Goal: Check status: Check status

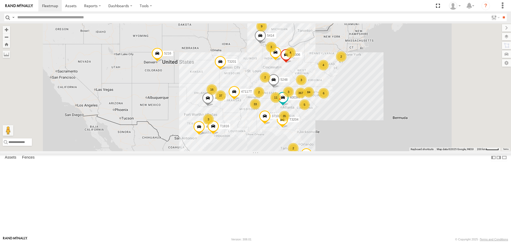
drag, startPoint x: 31, startPoint y: 27, endPoint x: 33, endPoint y: 29, distance: 2.7
click at [0, 0] on span "Asset" at bounding box center [0, 0] width 0 height 0
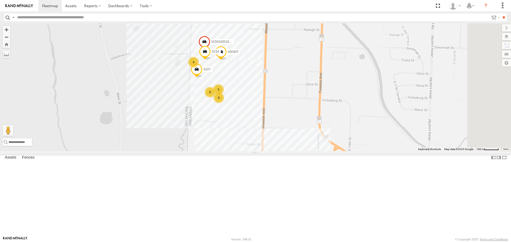
drag, startPoint x: 258, startPoint y: 117, endPoint x: 249, endPoint y: 154, distance: 38.1
click at [249, 151] on div "5216 40034T 40071T T3204 40045T 40028T 37135T 5414 T3201 87121T T1816 37102T 52…" at bounding box center [255, 87] width 511 height 128
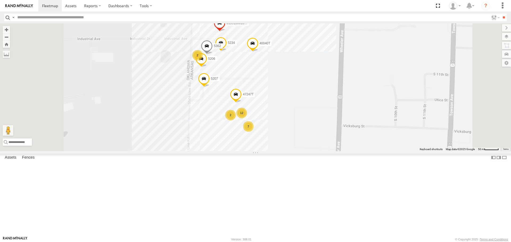
drag, startPoint x: 324, startPoint y: 106, endPoint x: 325, endPoint y: 121, distance: 15.0
click at [325, 121] on div "5216 40034T 40071T T3204 40045T 40028T 37135T 5414 T3201 87121T T1816 37102T 52…" at bounding box center [255, 87] width 511 height 128
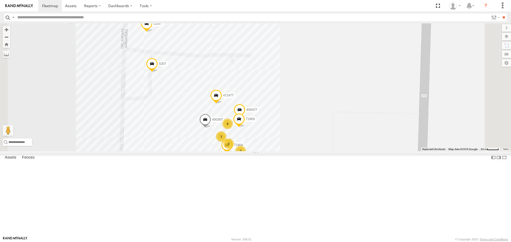
drag, startPoint x: 370, startPoint y: 161, endPoint x: 363, endPoint y: 124, distance: 37.5
click at [360, 116] on div "5216 40034T 40071T T3204 40045T 40028T 37135T 5414 T3201 87121T T1816 37102T 52…" at bounding box center [255, 87] width 511 height 128
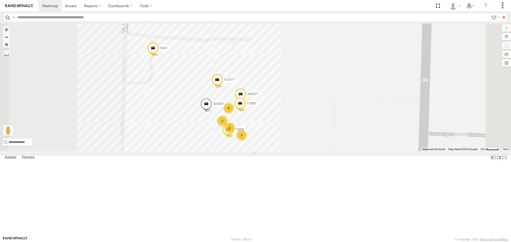
drag, startPoint x: 361, startPoint y: 156, endPoint x: 366, endPoint y: 130, distance: 26.8
click at [367, 129] on div "5216 40034T 40071T T3204 40045T 40028T 37135T 5414 T3201 87121T T1816 37102T 52…" at bounding box center [255, 87] width 511 height 128
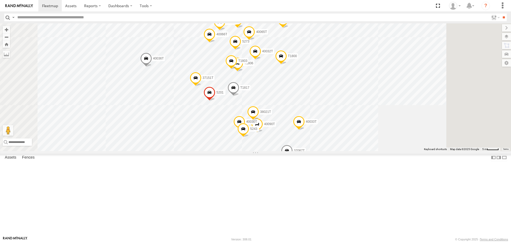
drag, startPoint x: 284, startPoint y: 154, endPoint x: 274, endPoint y: 158, distance: 10.7
click at [274, 151] on div "5216 40034T 40071T T3204 40045T 40028T 37135T 5414 T3201 87121T T1816 37102T 52…" at bounding box center [255, 87] width 511 height 128
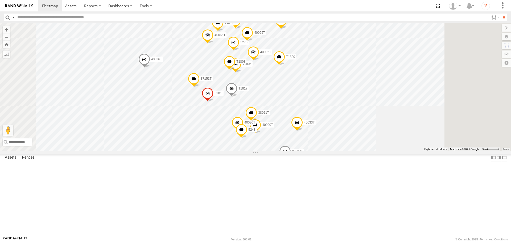
click at [213, 44] on span at bounding box center [208, 36] width 12 height 14
click at [215, 38] on label at bounding box center [209, 36] width 10 height 4
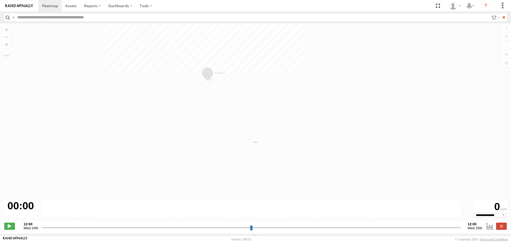
type input "**********"
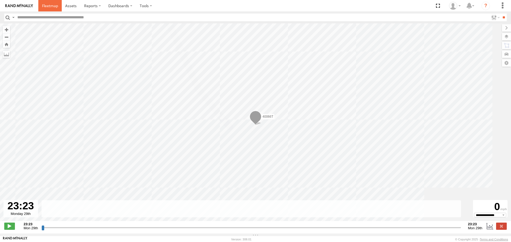
drag, startPoint x: 46, startPoint y: 7, endPoint x: 50, endPoint y: 14, distance: 7.4
click at [46, 7] on span at bounding box center [50, 5] width 16 height 5
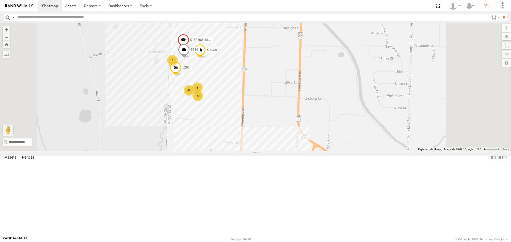
drag, startPoint x: 241, startPoint y: 107, endPoint x: 237, endPoint y: 167, distance: 59.5
click at [237, 151] on div "5216 37135T 40034T 40071T T3204 40045T 40028T 5414 T3201 87121T T1816 37102T 52…" at bounding box center [255, 87] width 511 height 128
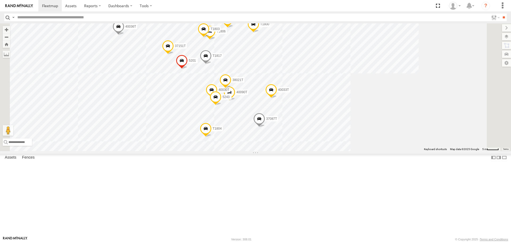
drag, startPoint x: 223, startPoint y: 109, endPoint x: 253, endPoint y: 155, distance: 55.2
click at [253, 151] on div "5216 37135T 40034T 40071T T3204 40045T 40028T 5414 T3201 87121T T1816 37102T 52…" at bounding box center [255, 87] width 511 height 128
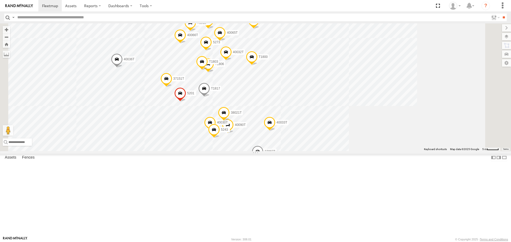
drag, startPoint x: 250, startPoint y: 149, endPoint x: 248, endPoint y: 165, distance: 16.3
click at [248, 151] on div "5216 37135T 40034T 40071T T3204 40045T 40028T 5414 T3201 87121T T1816 37102T 52…" at bounding box center [255, 87] width 511 height 128
click at [226, 41] on span at bounding box center [220, 34] width 12 height 14
click at [227, 35] on label at bounding box center [222, 33] width 10 height 4
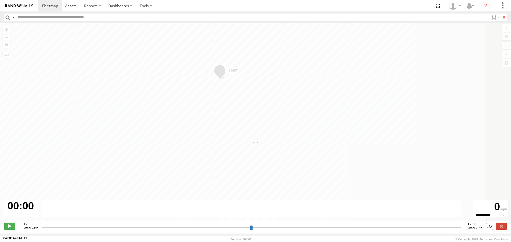
type input "**********"
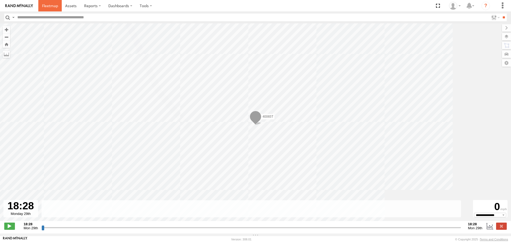
drag, startPoint x: 45, startPoint y: 5, endPoint x: 49, endPoint y: 9, distance: 5.3
click at [45, 6] on span at bounding box center [50, 5] width 16 height 5
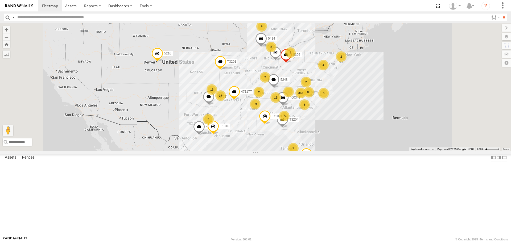
click at [0, 0] on span "Asset" at bounding box center [0, 0] width 0 height 0
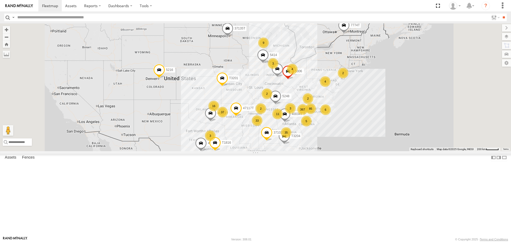
drag, startPoint x: 212, startPoint y: 151, endPoint x: 213, endPoint y: 162, distance: 10.5
click at [213, 151] on div "5216 37135T 367 35 33 37 11 16 85 9 6 40034T 40071T T3204 4 40045T 40028T 5414 …" at bounding box center [255, 87] width 511 height 128
